Goal: Task Accomplishment & Management: Manage account settings

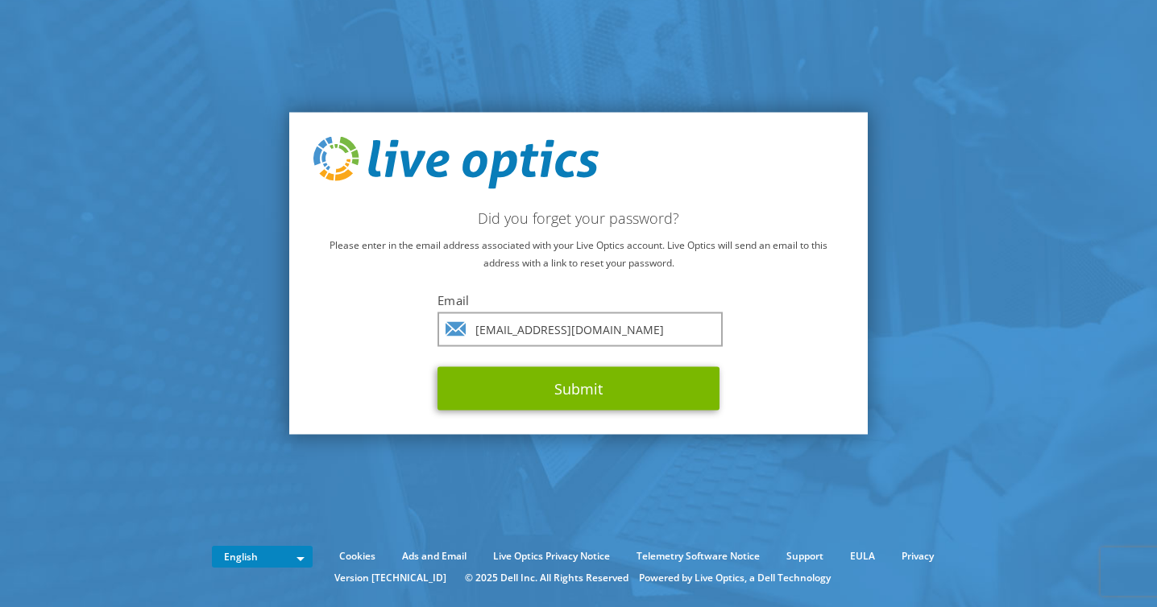
type input "albs@lwcom.ae"
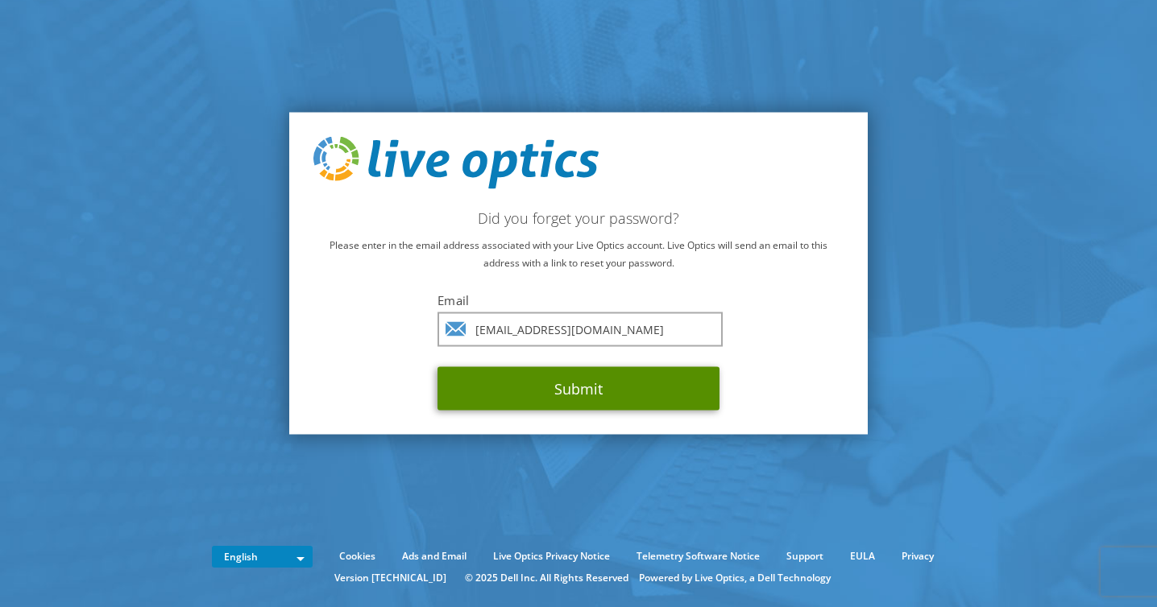
click at [553, 379] on button "Submit" at bounding box center [578, 388] width 282 height 43
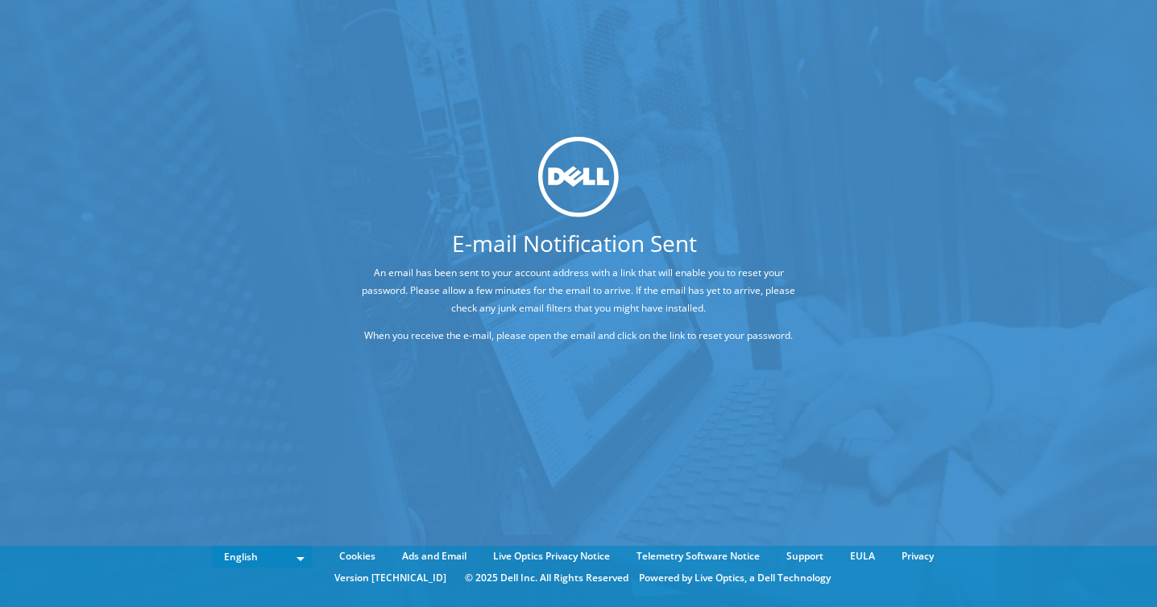
click at [368, 115] on div "E-mail Notification Sent An email has been sent to your account address with a …" at bounding box center [578, 279] width 1157 height 559
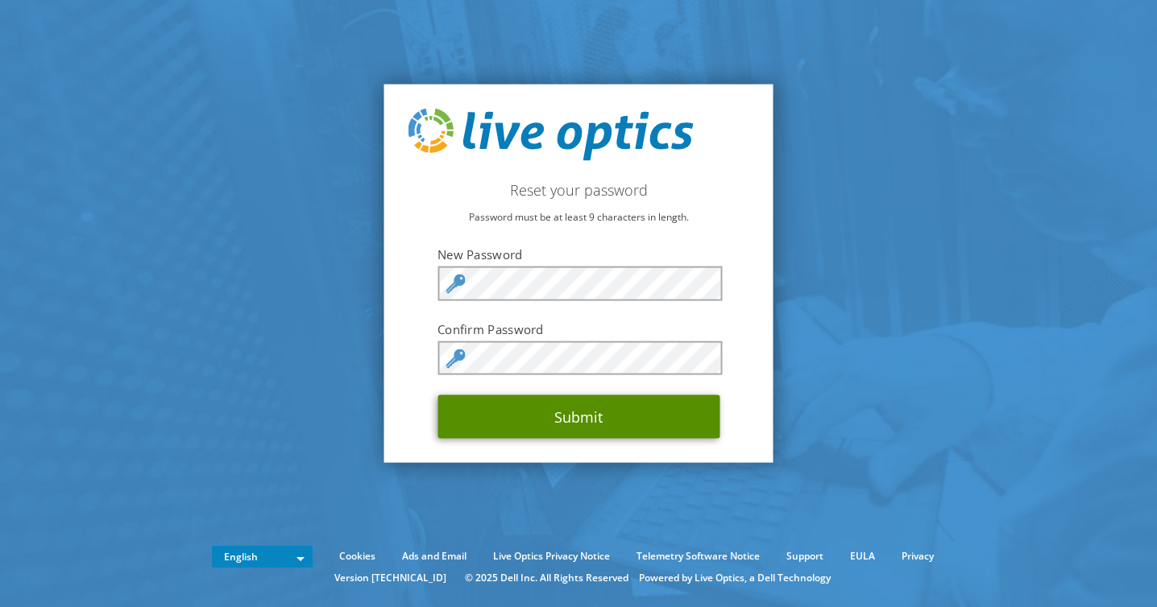
click at [594, 402] on button "Submit" at bounding box center [578, 416] width 282 height 43
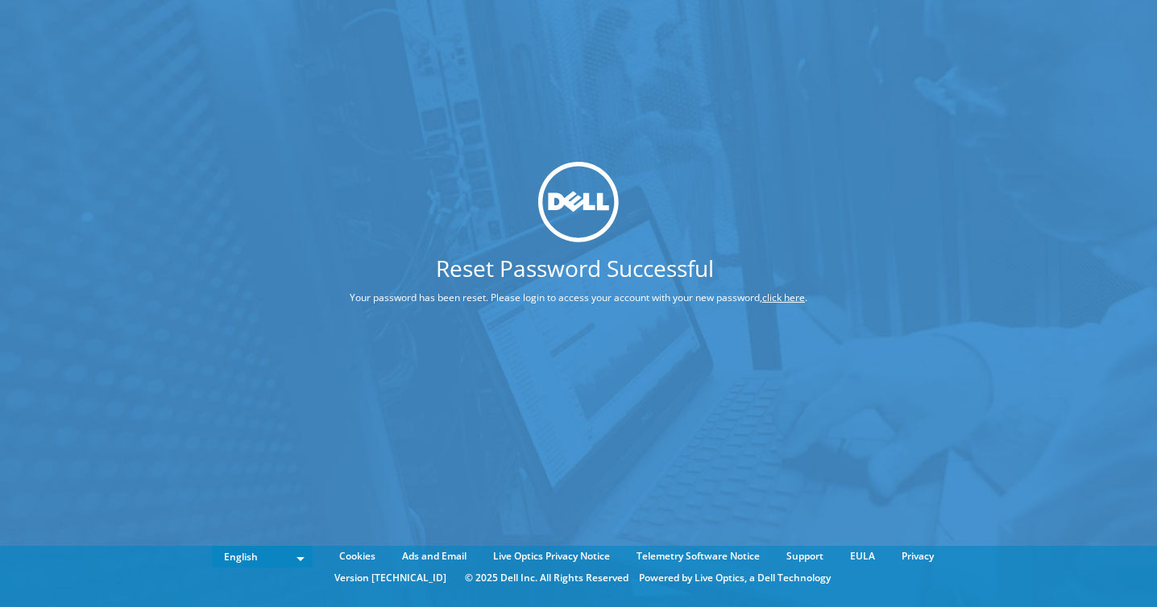
click at [889, 158] on div "Reset Password Successful Your password has been reset. Please login to access …" at bounding box center [578, 279] width 1157 height 559
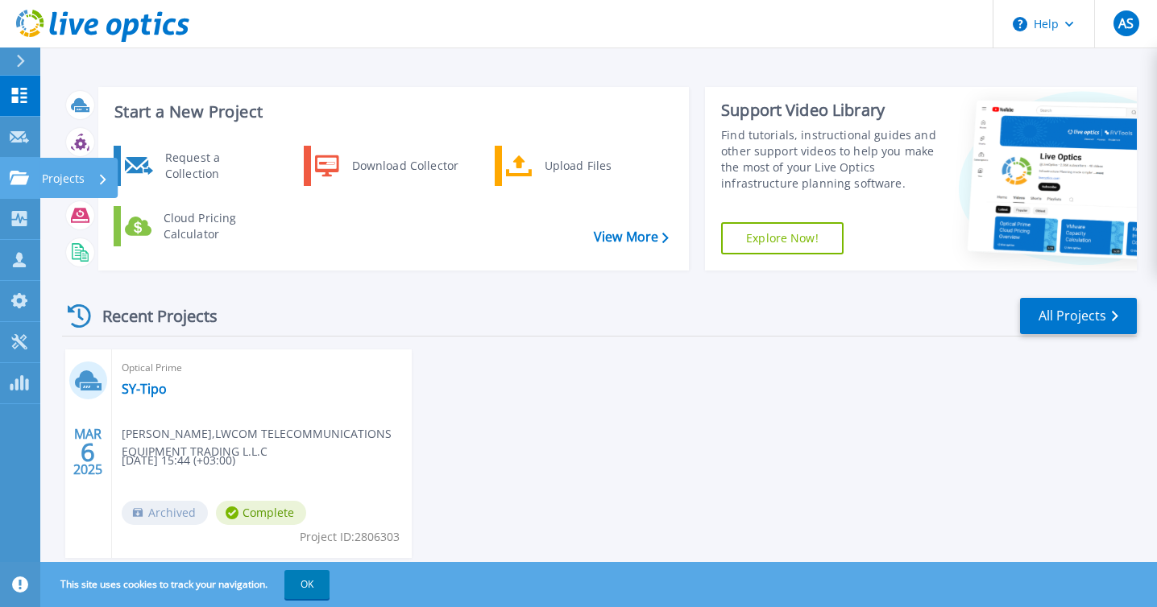
click at [55, 182] on p "Projects" at bounding box center [63, 179] width 43 height 42
click at [656, 298] on div "Recent Projects All Projects" at bounding box center [599, 316] width 1075 height 40
click at [652, 243] on link "View More" at bounding box center [631, 237] width 75 height 15
